Goal: Information Seeking & Learning: Understand process/instructions

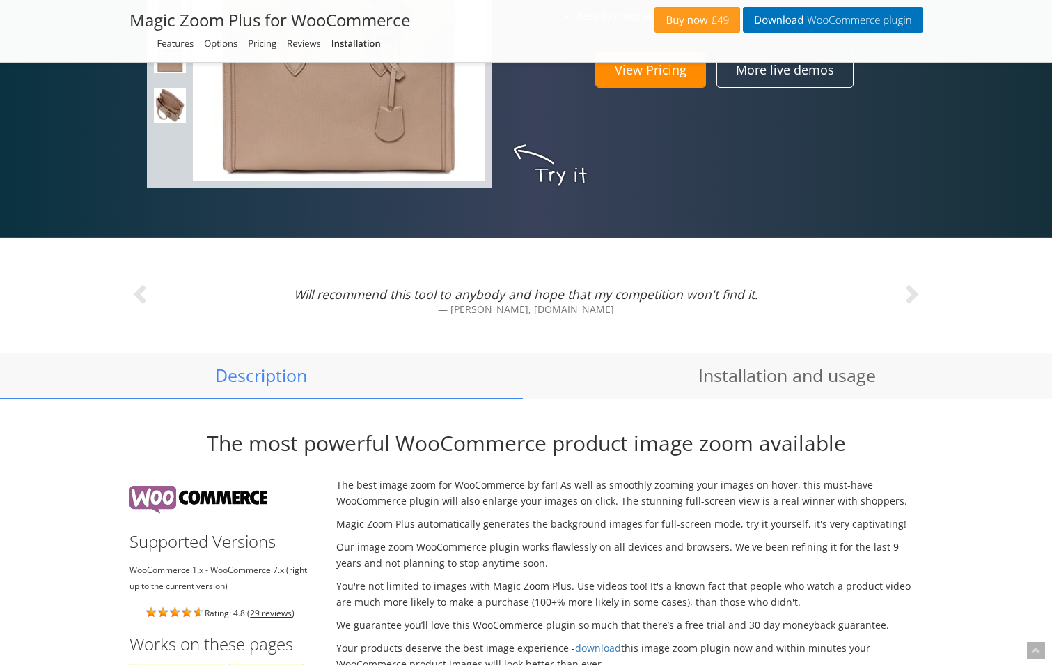
scroll to position [1045, 0]
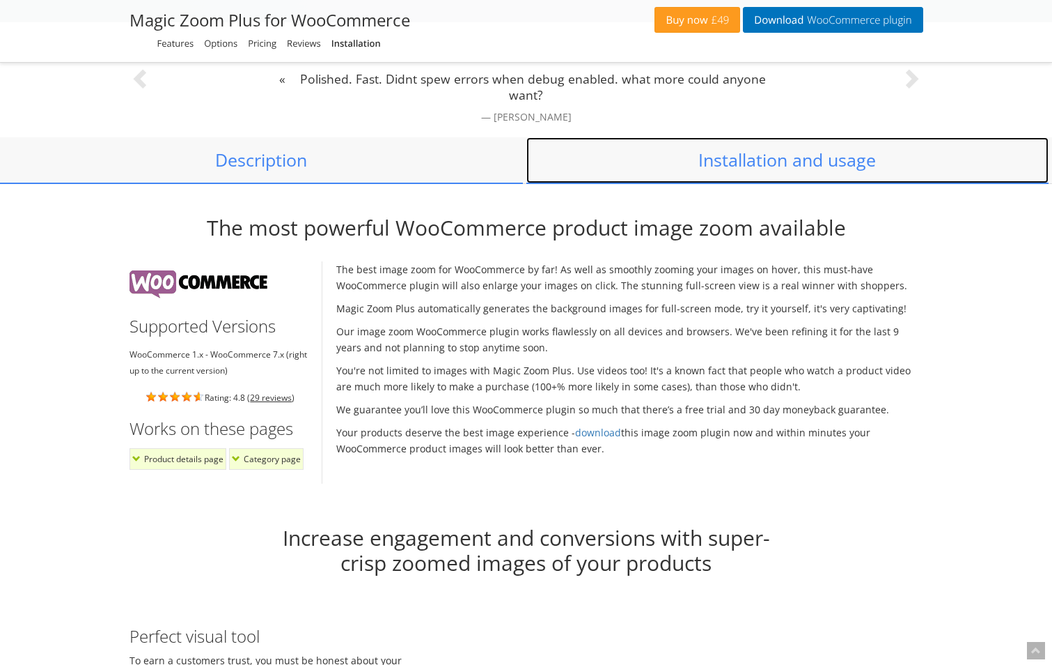
click at [829, 170] on link "Installation and usage" at bounding box center [788, 160] width 523 height 46
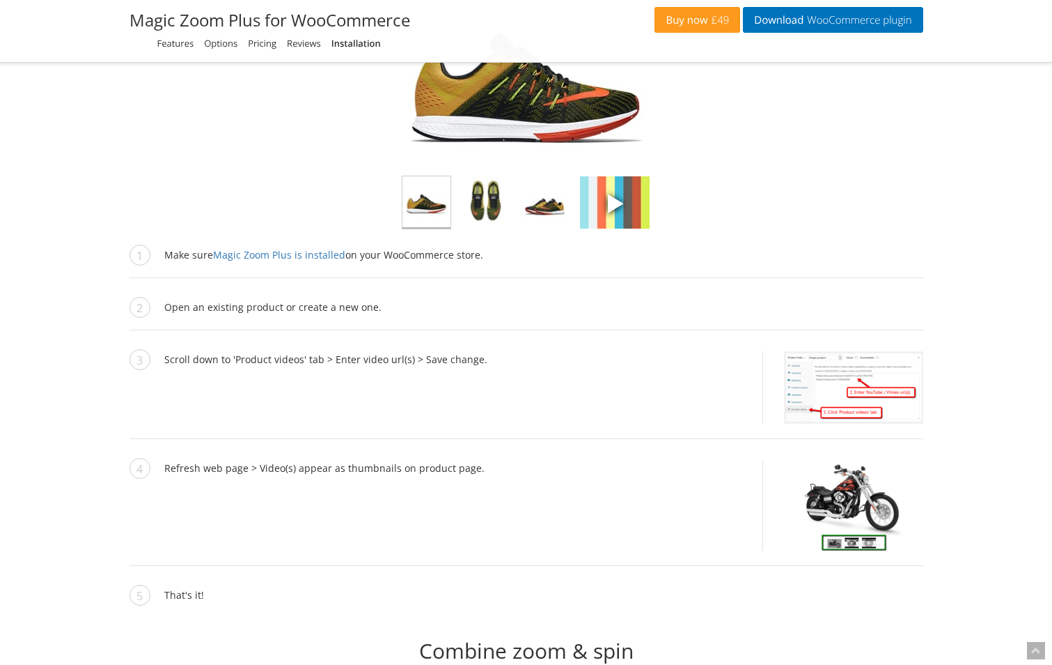
scroll to position [2781, 0]
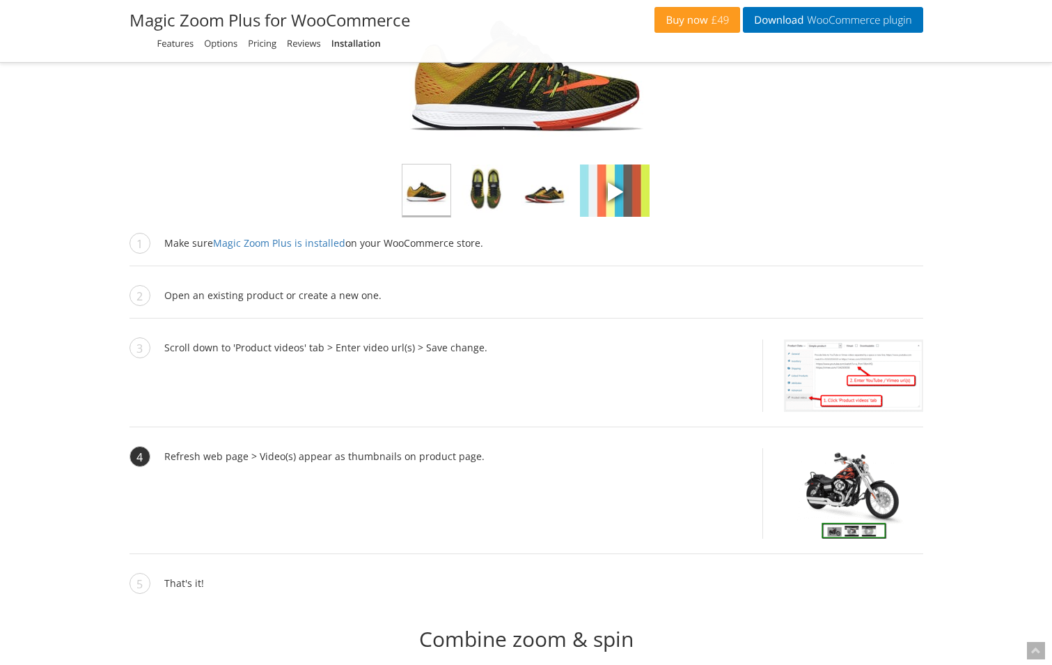
click at [834, 508] on img at bounding box center [853, 493] width 139 height 91
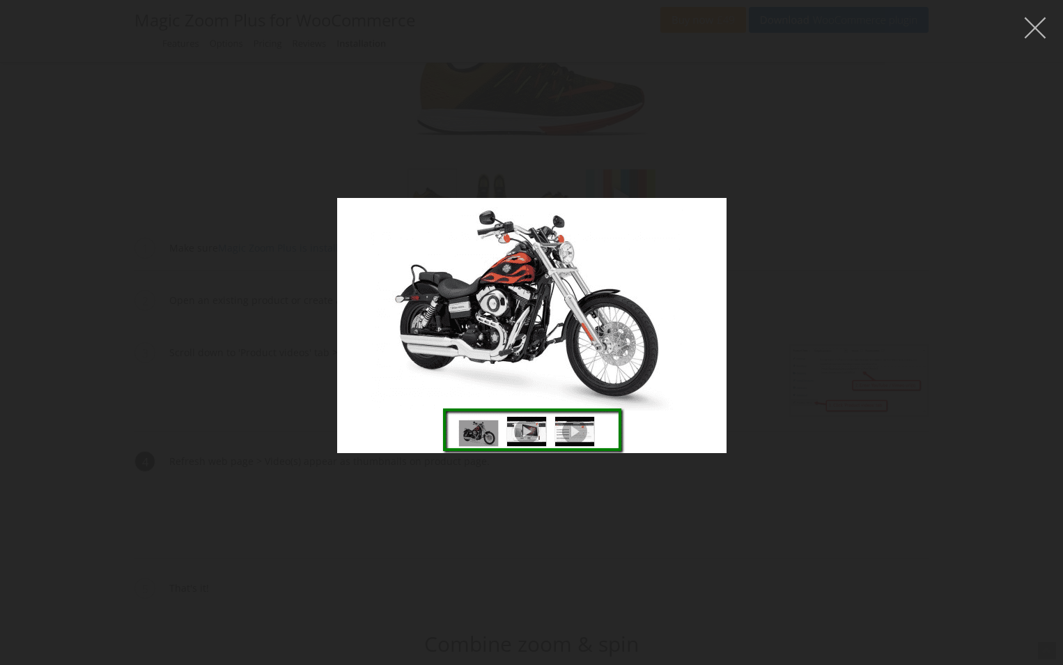
click at [1028, 25] on button "button" at bounding box center [1035, 28] width 42 height 42
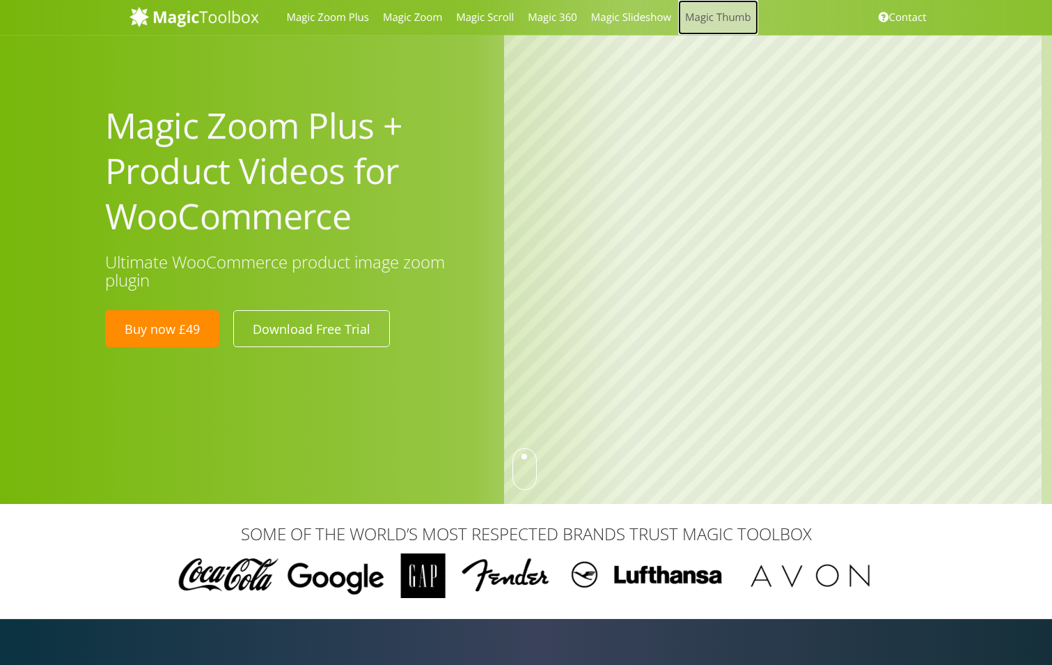
click at [713, 18] on link "Magic Thumb" at bounding box center [718, 17] width 80 height 35
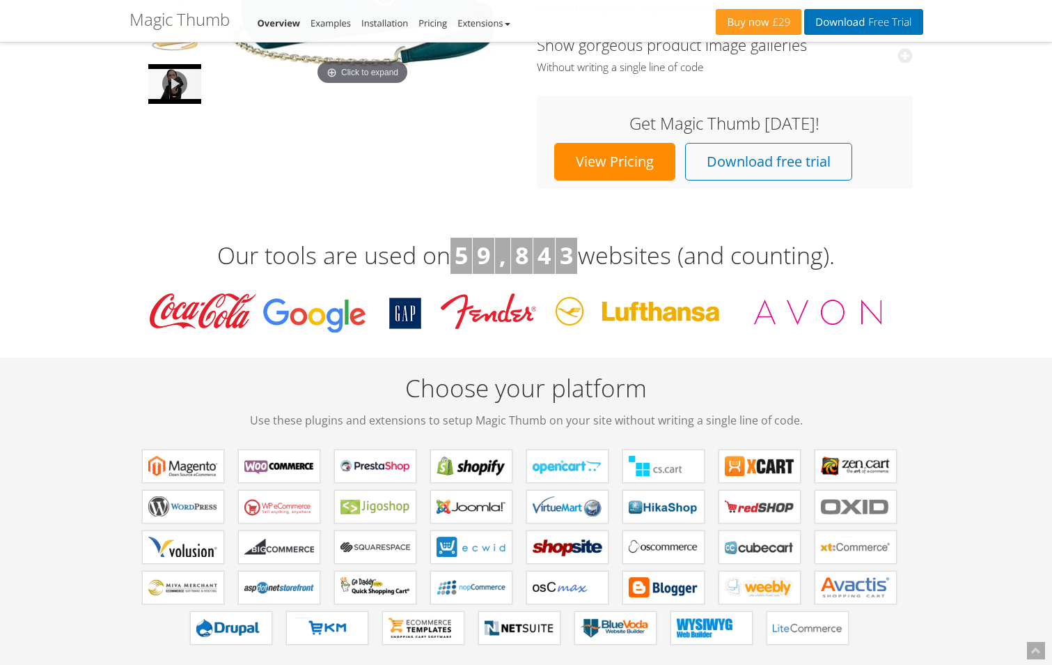
scroll to position [348, 0]
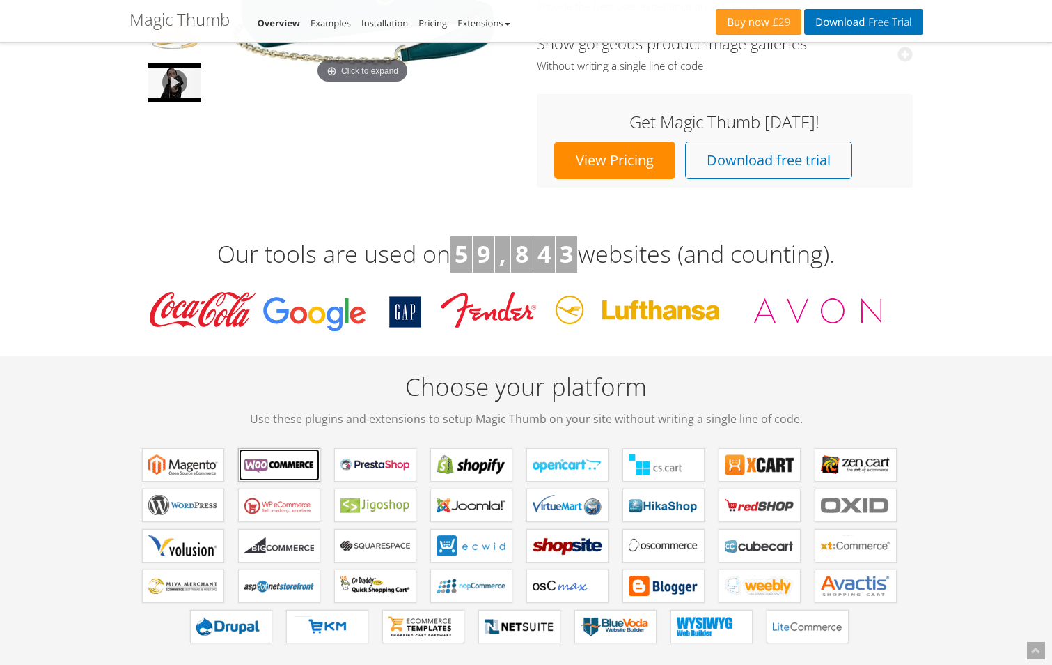
click at [275, 470] on b "Magic Thumb for WooCommerce" at bounding box center [279, 464] width 70 height 21
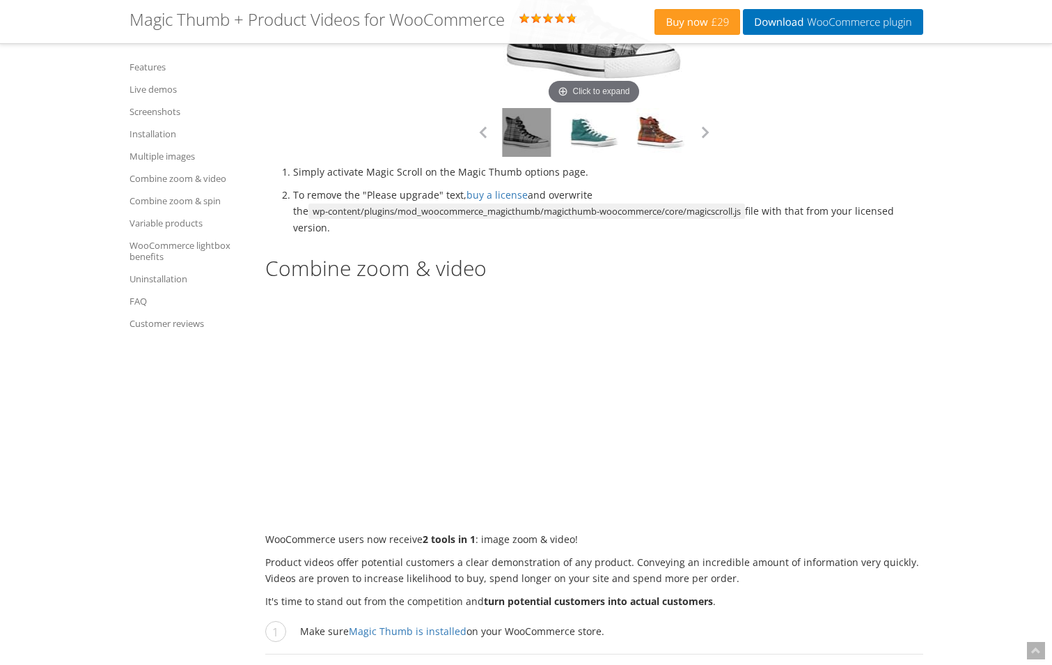
scroll to position [3274, 0]
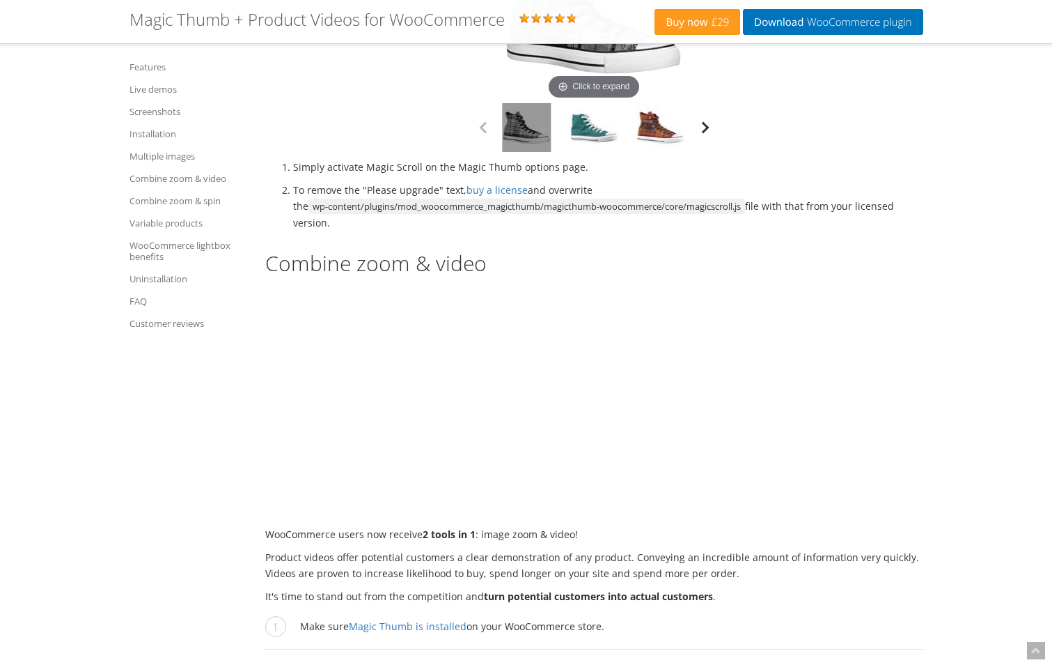
click at [700, 138] on button "button" at bounding box center [705, 127] width 21 height 21
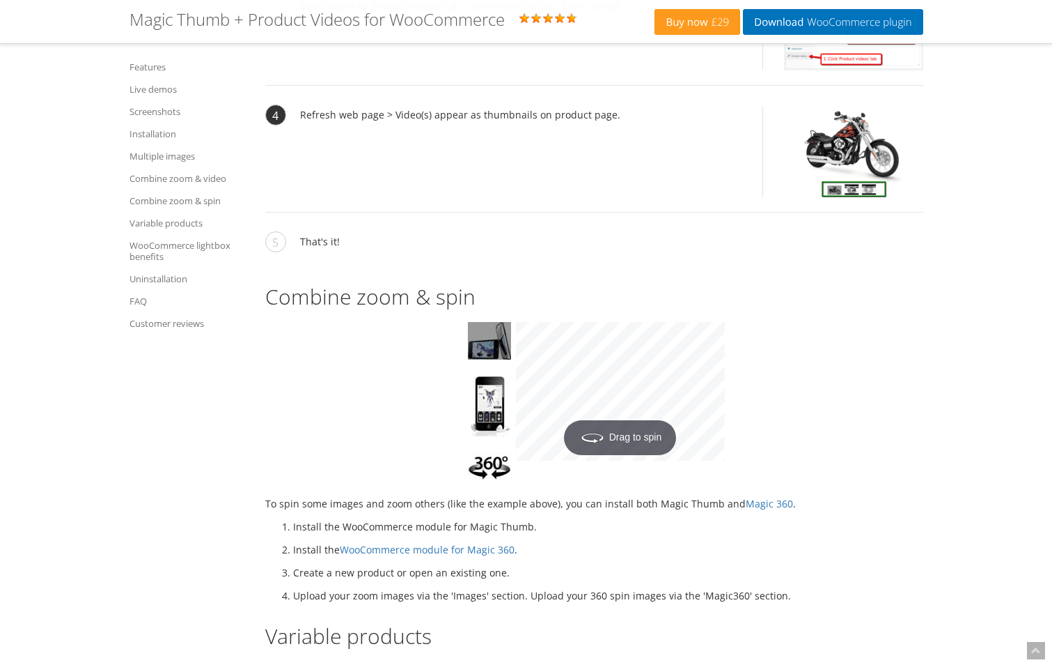
scroll to position [4040, 0]
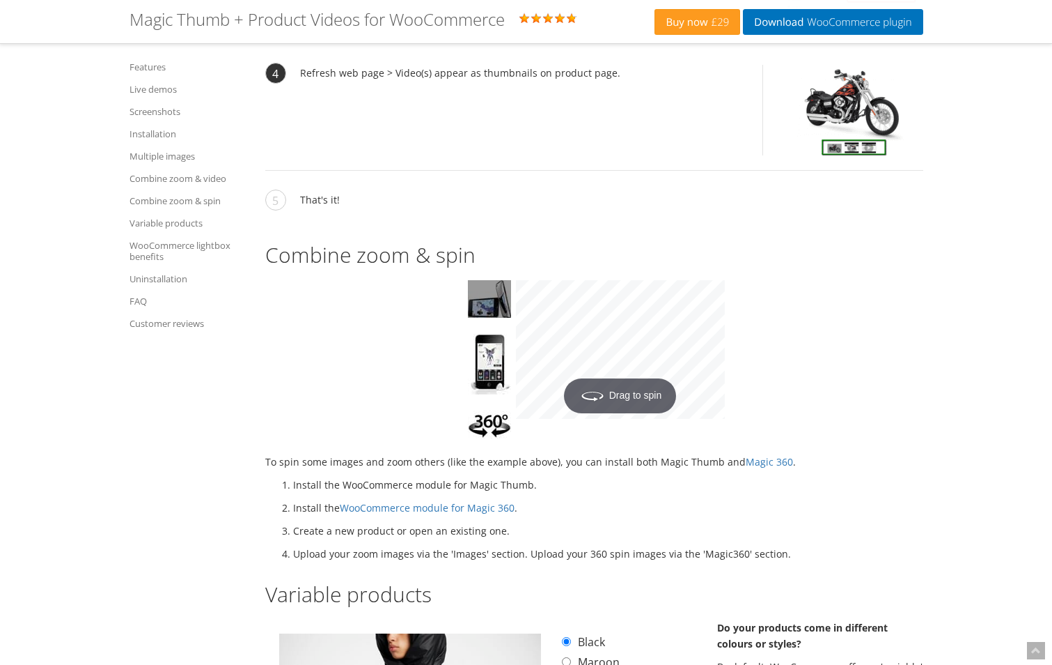
click at [873, 155] on img at bounding box center [853, 110] width 139 height 91
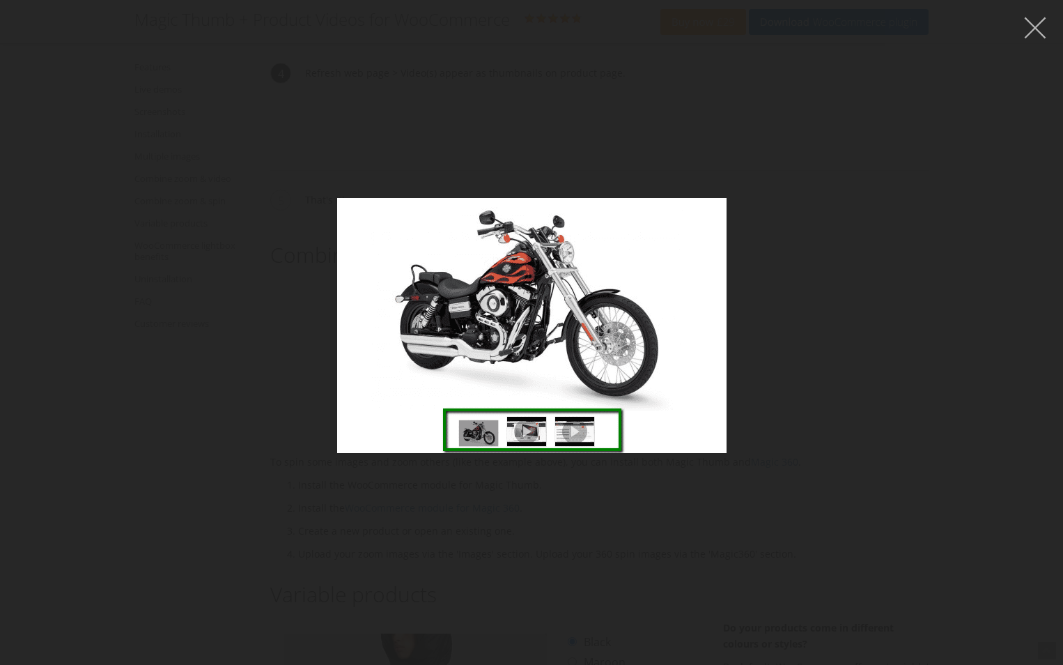
click at [1035, 29] on button "button" at bounding box center [1035, 28] width 42 height 42
